Goal: Navigation & Orientation: Understand site structure

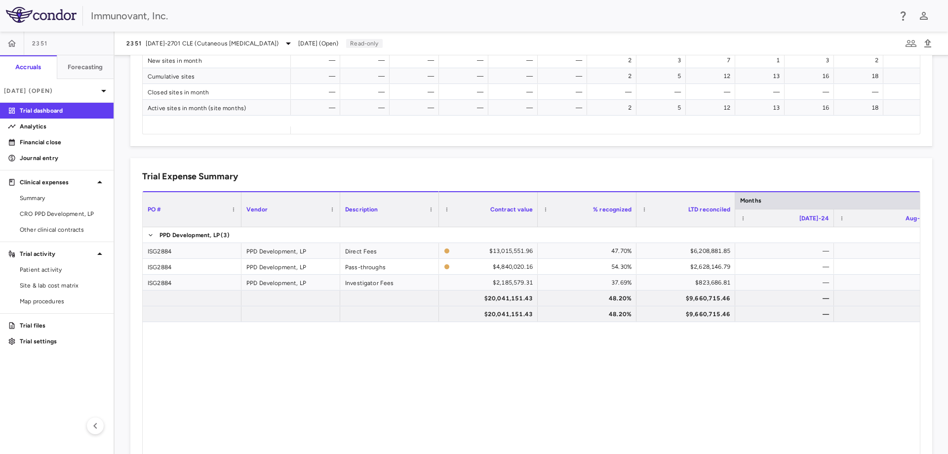
scroll to position [395, 0]
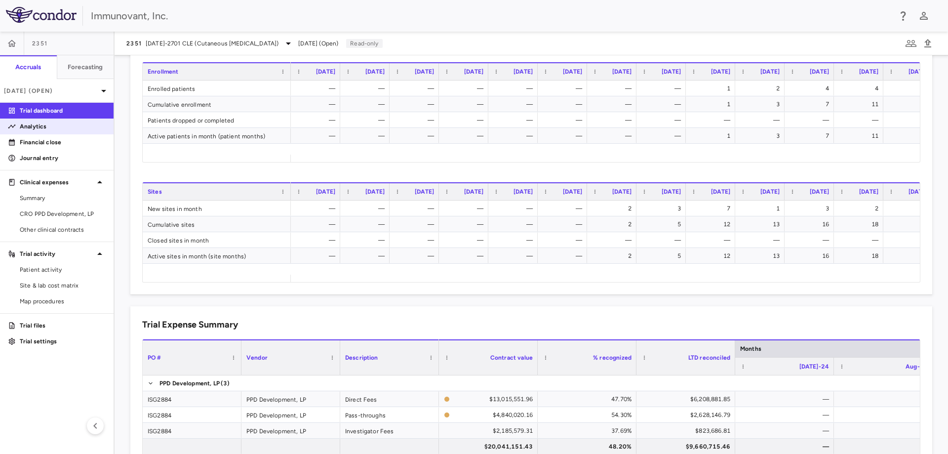
click at [62, 128] on p "Analytics" at bounding box center [63, 126] width 86 height 9
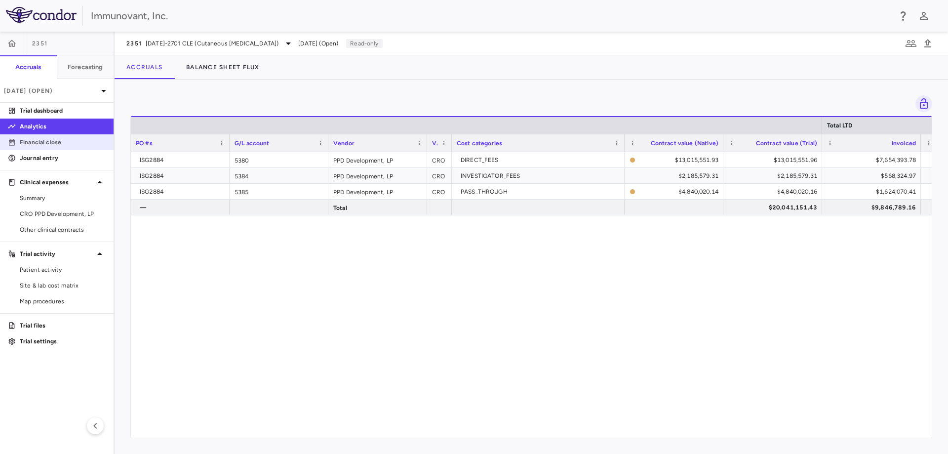
click at [58, 143] on p "Financial close" at bounding box center [63, 142] width 86 height 9
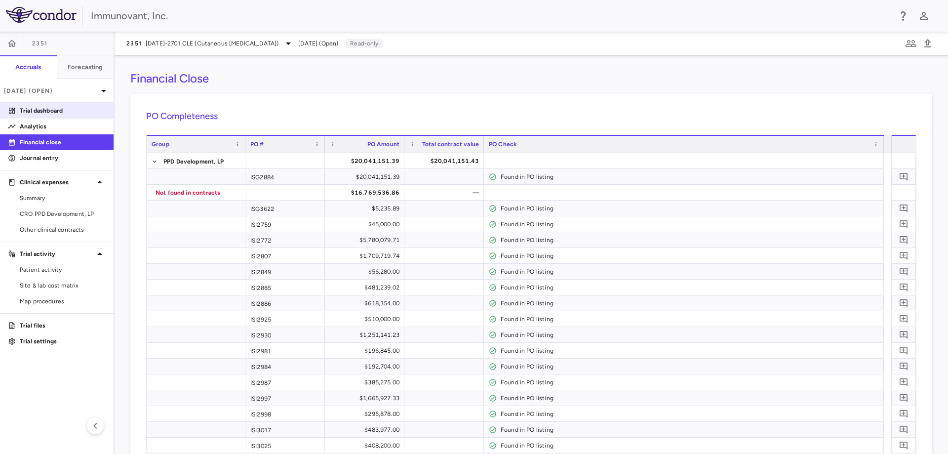
click at [51, 112] on p "Trial dashboard" at bounding box center [63, 110] width 86 height 9
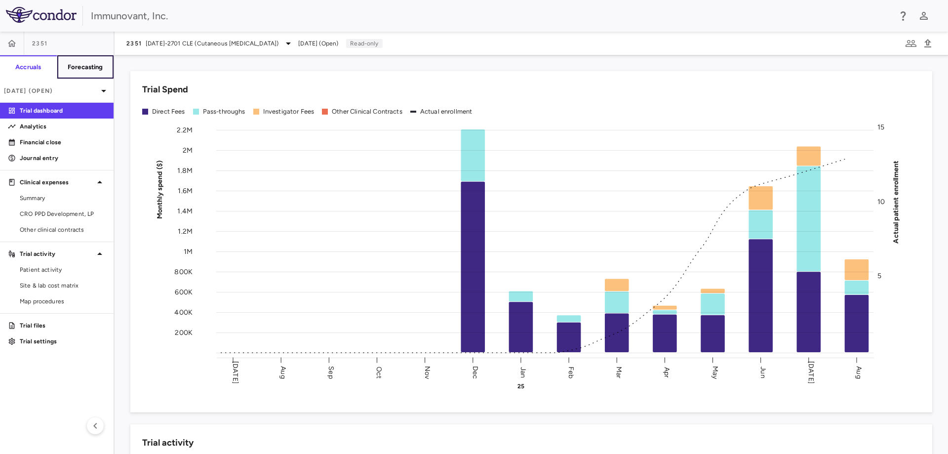
click at [86, 69] on h6 "Forecasting" at bounding box center [86, 67] width 36 height 9
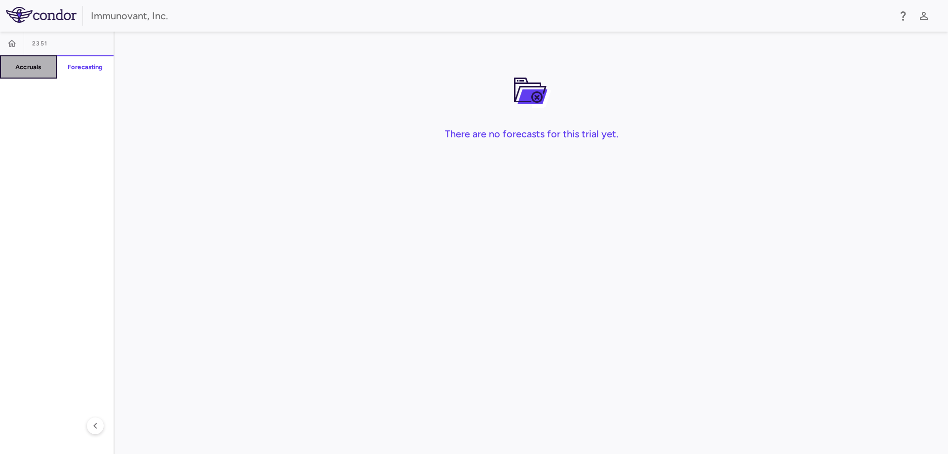
click at [32, 67] on h6 "Accruals" at bounding box center [28, 67] width 26 height 9
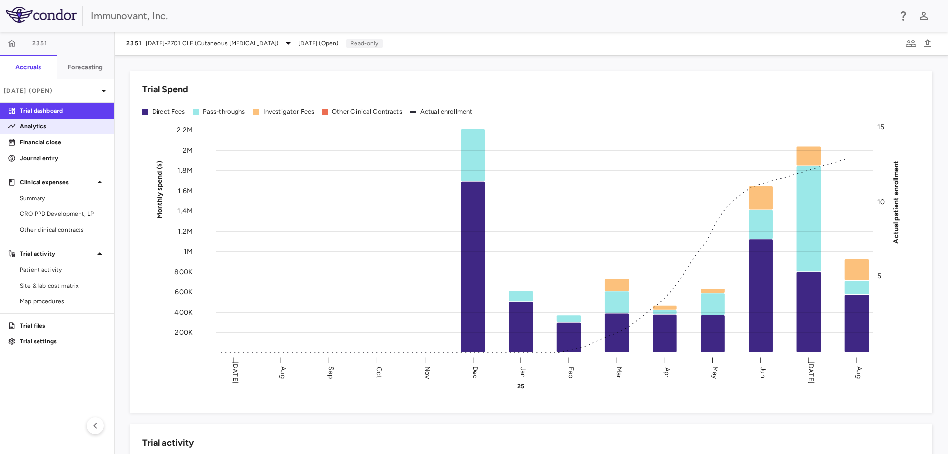
click at [60, 132] on link "Analytics" at bounding box center [57, 126] width 114 height 15
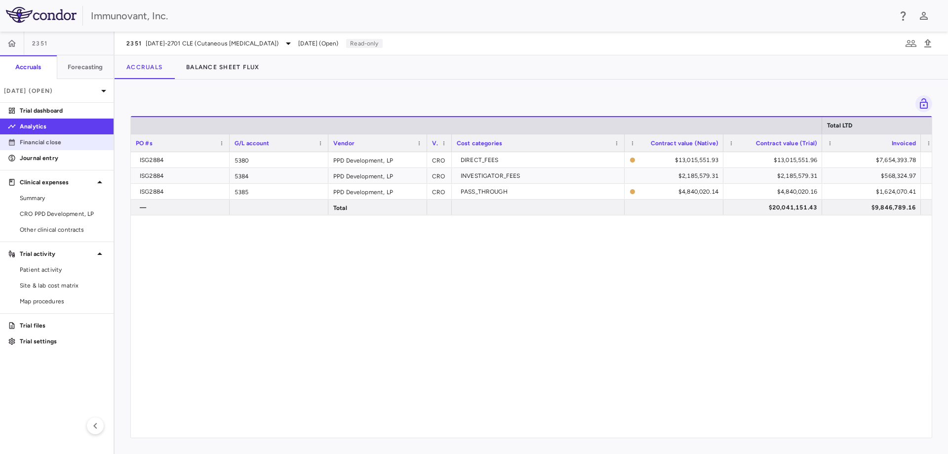
click at [58, 145] on p "Financial close" at bounding box center [63, 142] width 86 height 9
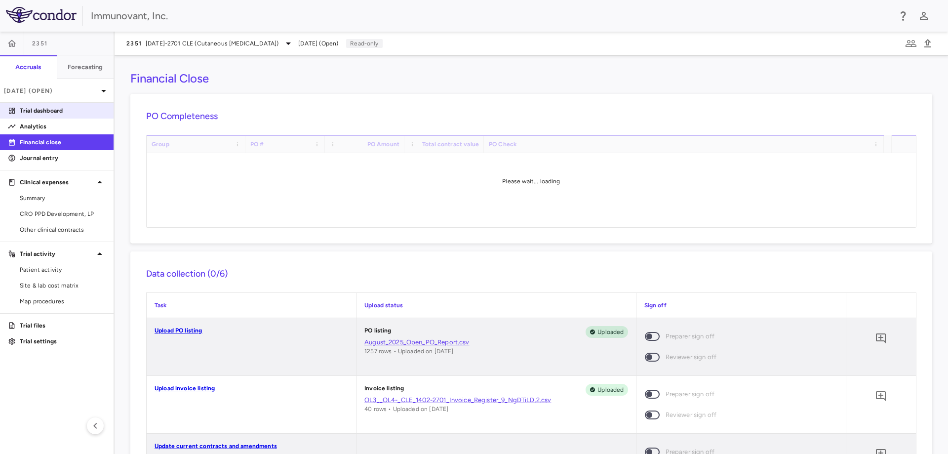
click at [51, 112] on p "Trial dashboard" at bounding box center [63, 110] width 86 height 9
